Goal: Find specific page/section: Find specific page/section

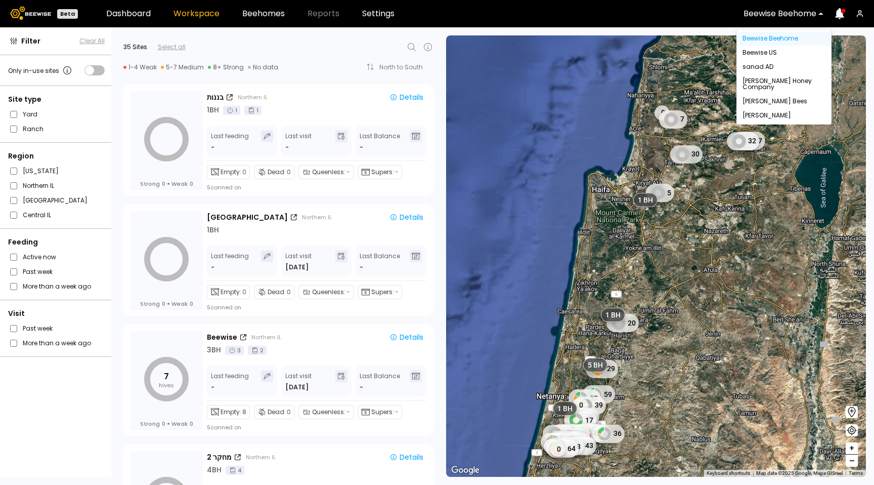
click at [800, 15] on div at bounding box center [780, 13] width 73 height 9
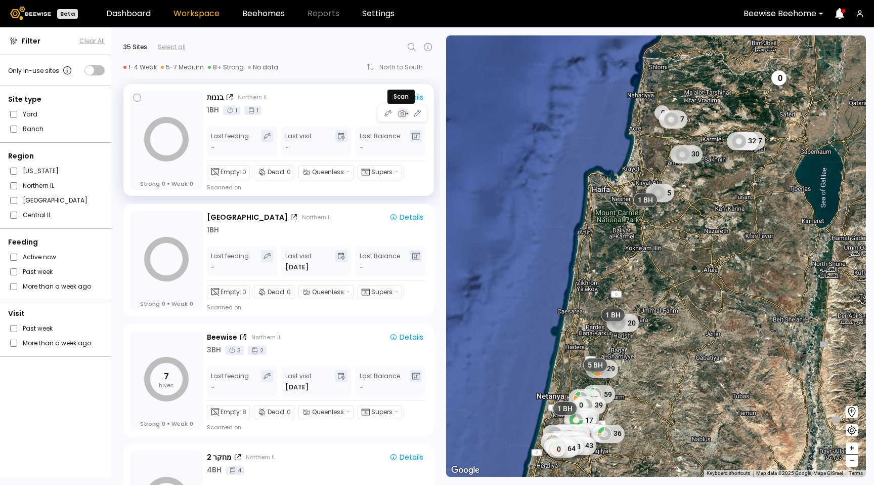
click at [400, 116] on icon "button" at bounding box center [402, 113] width 7 height 6
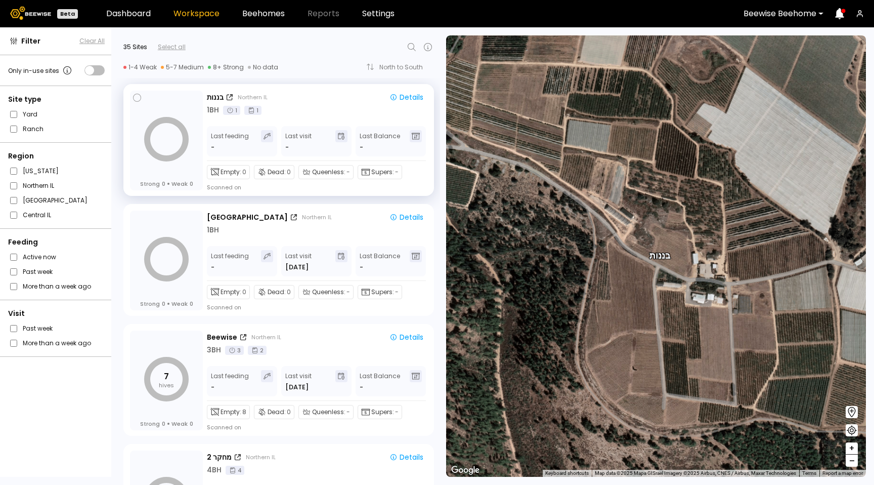
click at [63, 169] on fieldset "California" at bounding box center [56, 170] width 97 height 11
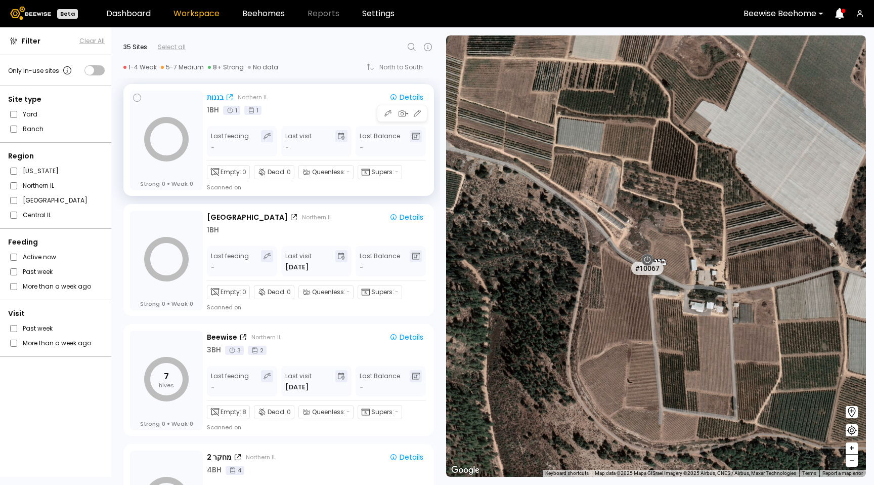
click at [220, 93] on div "בננות" at bounding box center [215, 97] width 17 height 11
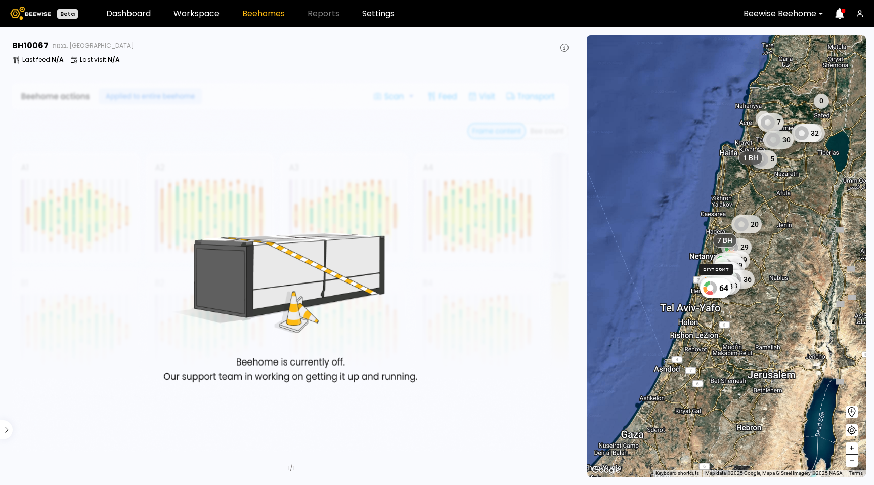
click at [725, 289] on div "64" at bounding box center [715, 288] width 31 height 20
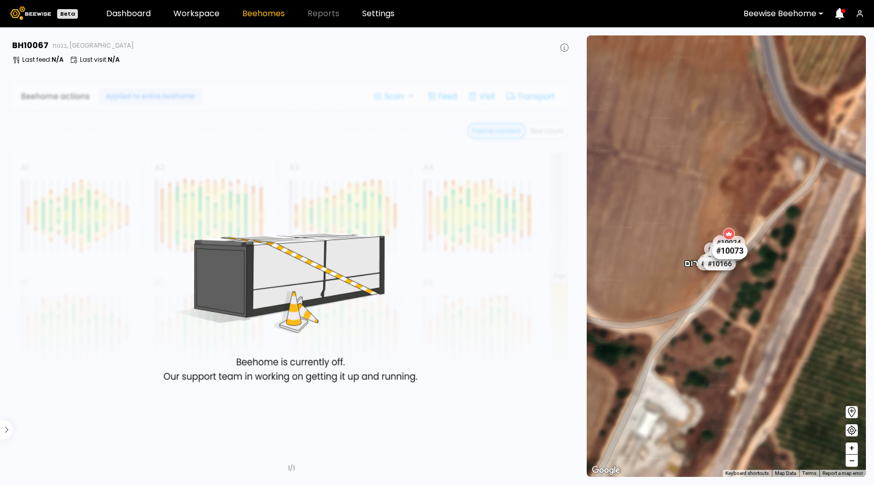
click at [734, 244] on div "# 10073" at bounding box center [729, 251] width 35 height 16
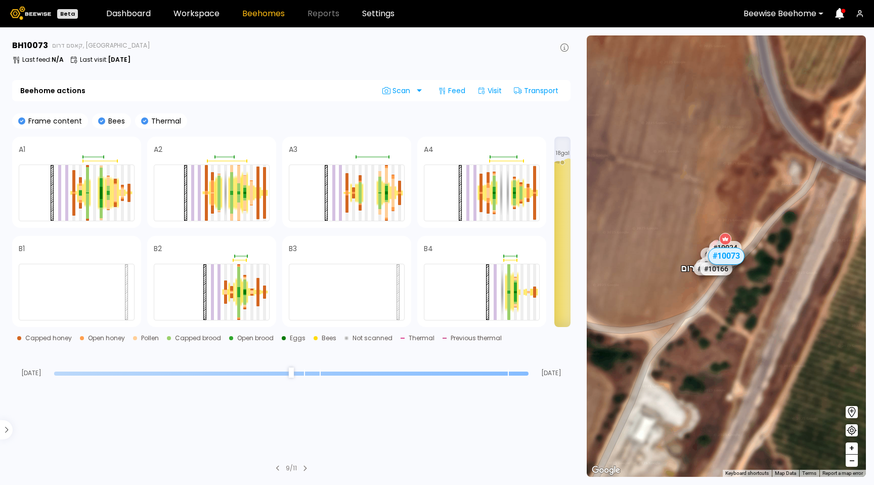
click at [568, 48] on icon at bounding box center [565, 48] width 8 height 8
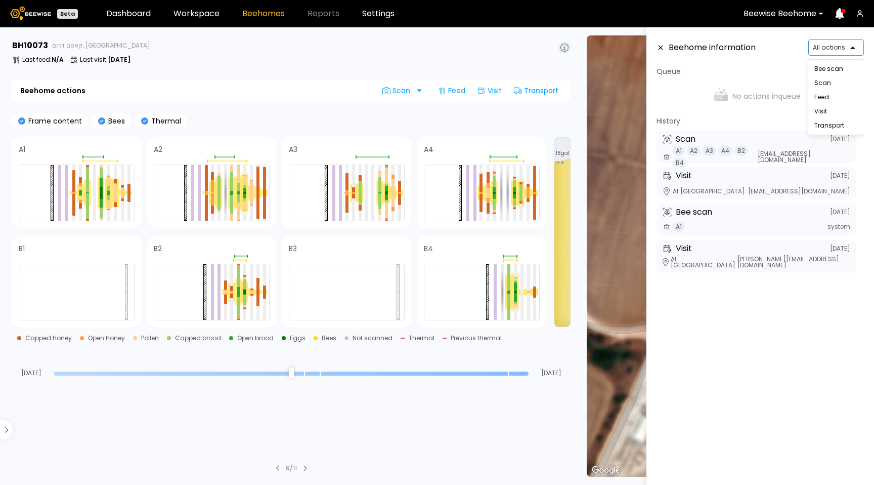
click at [843, 46] on div at bounding box center [832, 47] width 38 height 9
type input "****"
click at [822, 46] on input "****" at bounding box center [821, 47] width 17 height 9
click at [845, 50] on div at bounding box center [832, 47] width 38 height 9
